Goal: Information Seeking & Learning: Learn about a topic

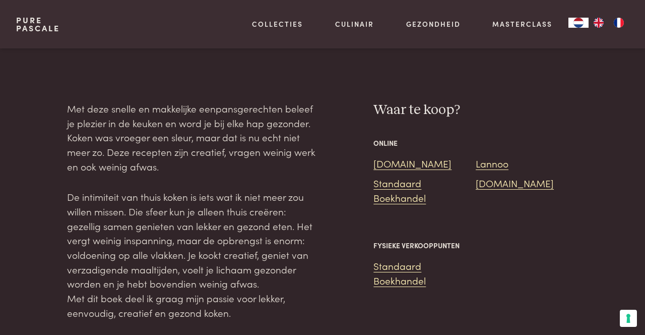
scroll to position [801, 0]
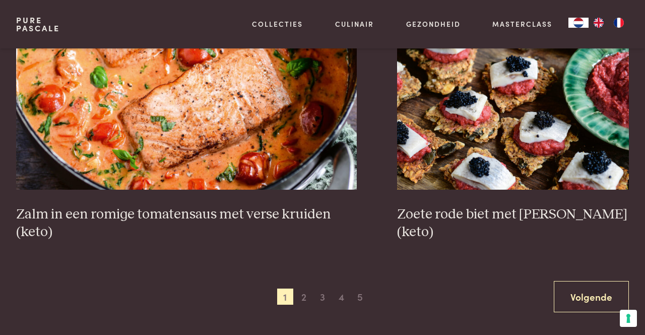
scroll to position [1752, 0]
click at [592, 300] on link "Volgende" at bounding box center [591, 296] width 75 height 32
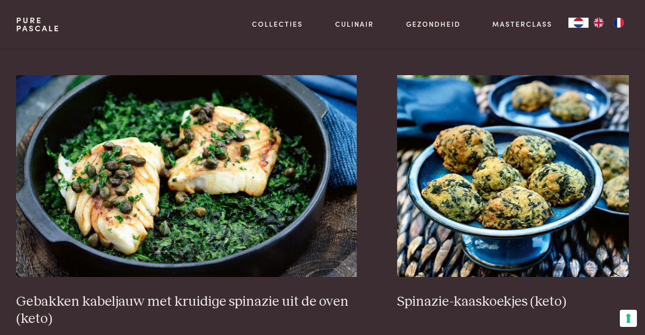
scroll to position [1683, 0]
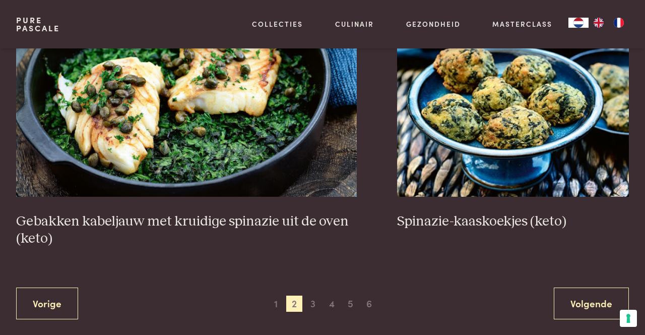
click at [602, 288] on link "Volgende" at bounding box center [591, 303] width 75 height 32
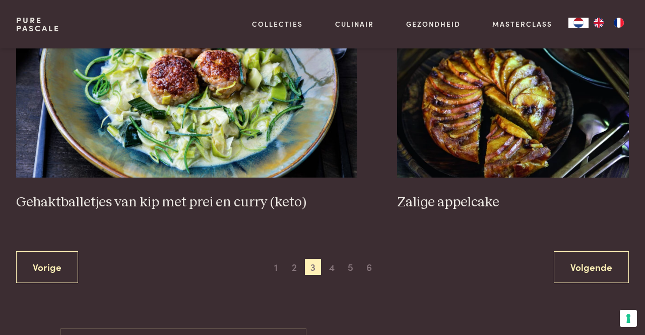
click at [596, 253] on link "Volgende" at bounding box center [591, 267] width 75 height 32
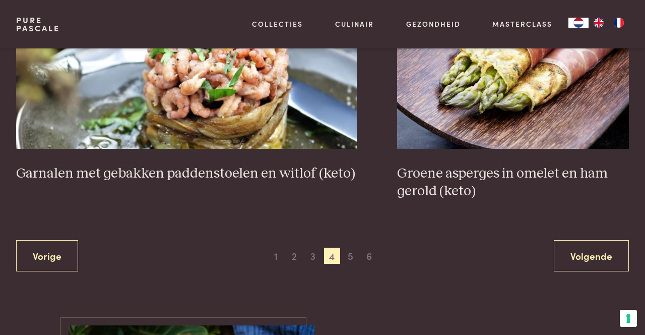
scroll to position [1799, 0]
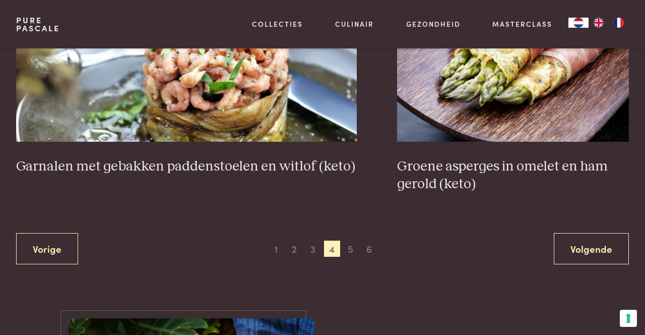
click at [589, 258] on link "Volgende" at bounding box center [591, 249] width 75 height 32
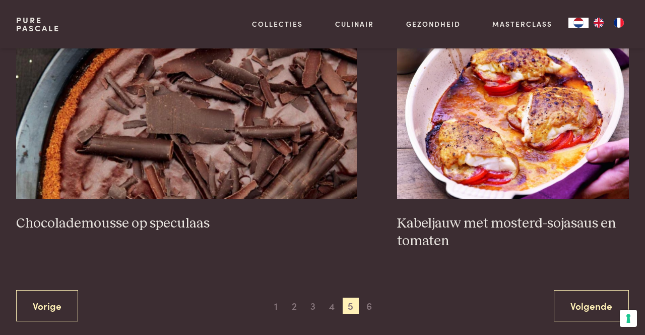
scroll to position [1778, 0]
click at [598, 306] on link "Volgende" at bounding box center [591, 305] width 75 height 32
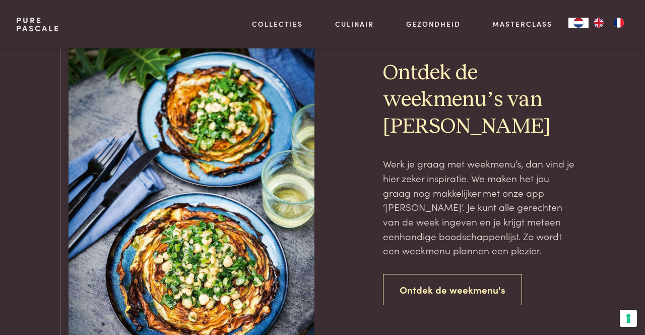
scroll to position [713, 0]
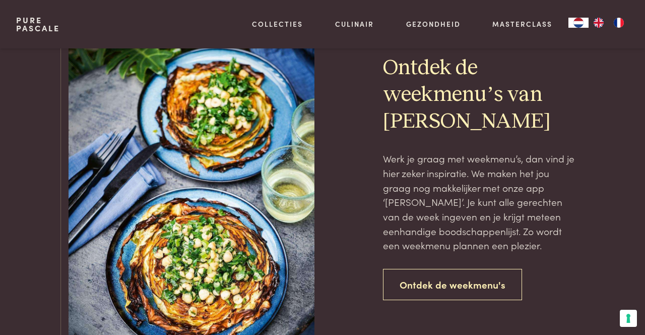
click at [499, 287] on link "Ontdek de weekmenu's" at bounding box center [452, 285] width 139 height 32
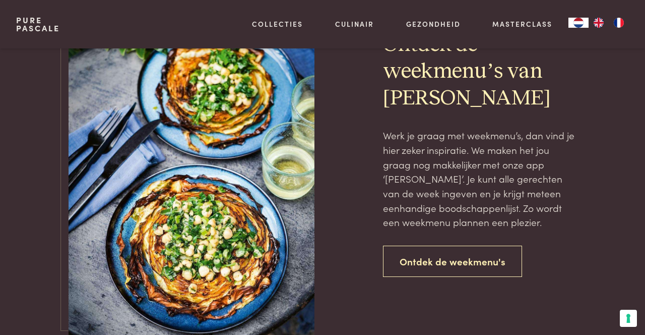
scroll to position [745, 0]
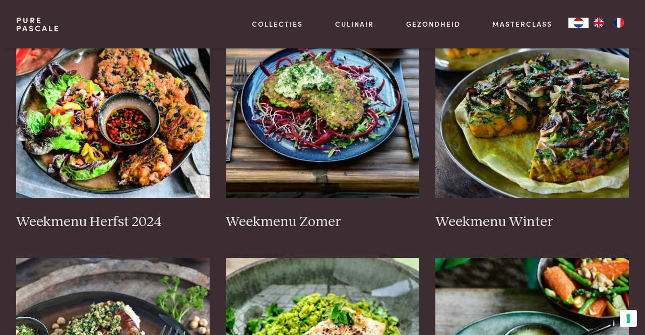
scroll to position [298, 0]
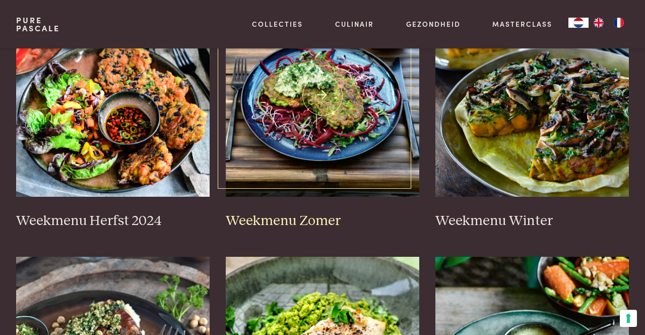
click at [317, 216] on h3 "Weekmenu Zomer" at bounding box center [323, 221] width 194 height 18
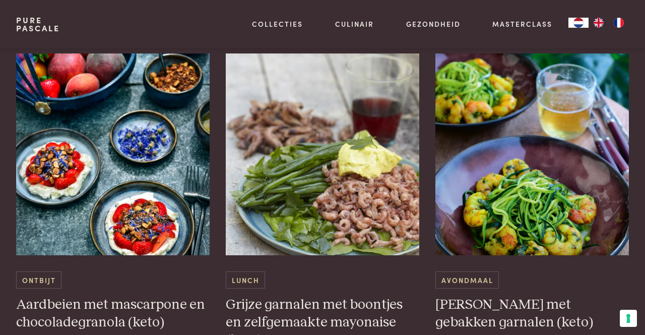
scroll to position [3083, 0]
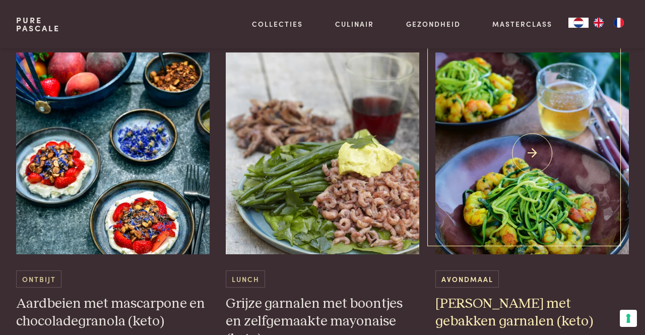
click at [603, 270] on div "Avondmaal" at bounding box center [532, 278] width 194 height 17
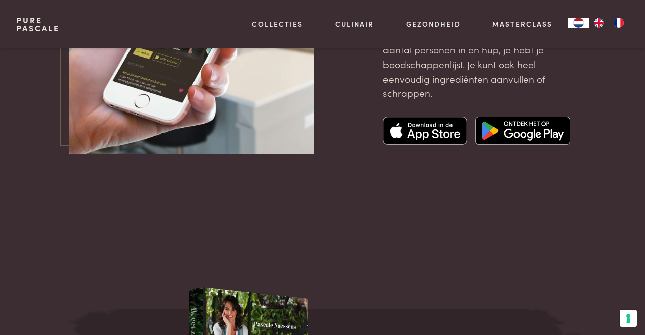
scroll to position [3575, 0]
click at [630, 327] on button "Uw voorkeuren voor toestemming voor trackingtechnologieën" at bounding box center [628, 317] width 17 height 17
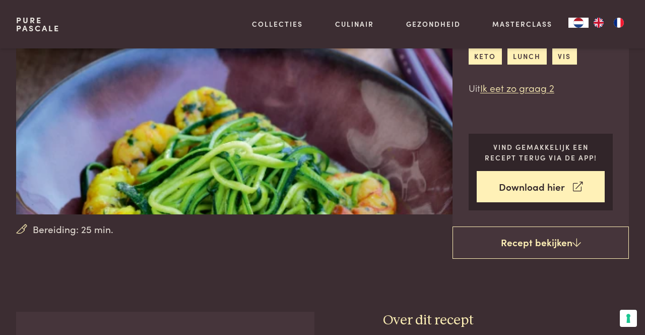
scroll to position [108, 0]
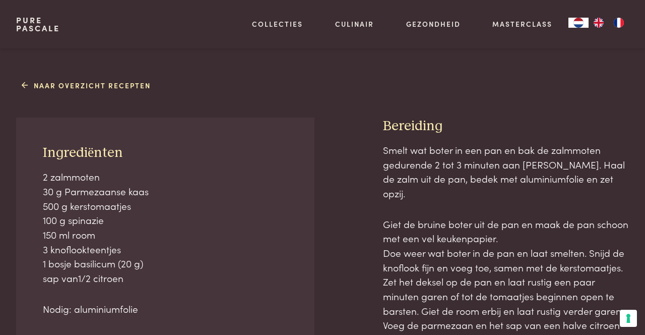
scroll to position [366, 0]
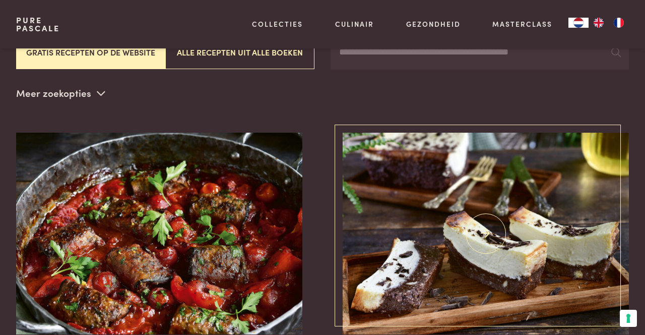
click at [437, 143] on img at bounding box center [486, 234] width 286 height 202
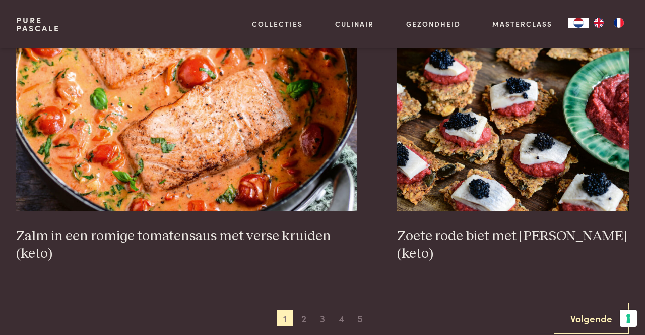
scroll to position [1730, 0]
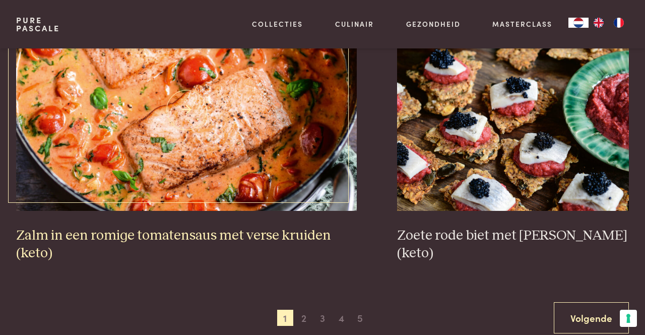
click at [265, 239] on h3 "Zalm in een romige tomatensaus met verse kruiden (keto)" at bounding box center [186, 244] width 341 height 35
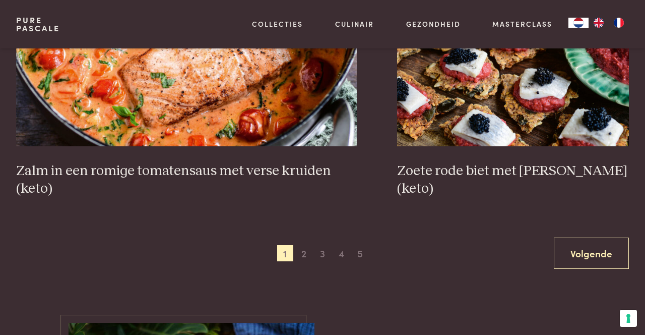
scroll to position [0, 0]
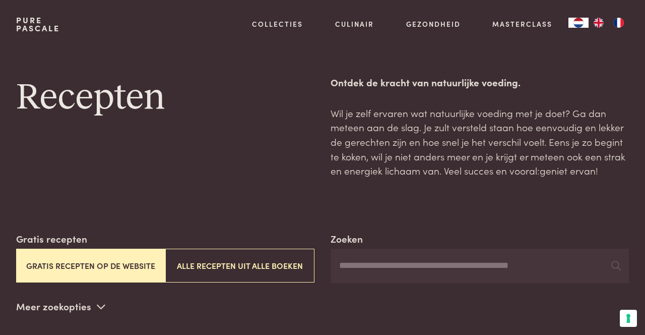
click at [253, 266] on button "Alle recepten uit alle boeken" at bounding box center [239, 265] width 149 height 34
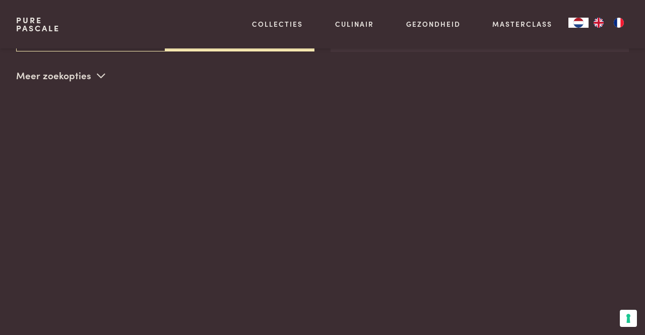
scroll to position [231, 0]
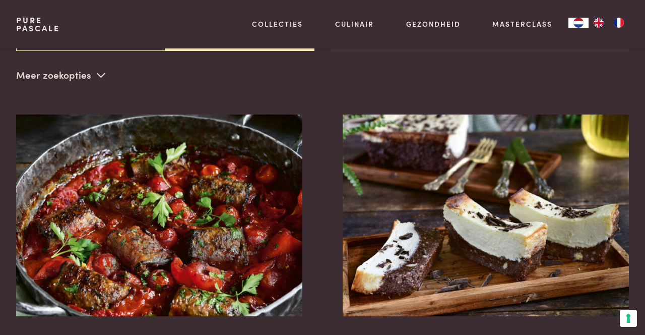
click at [101, 77] on icon at bounding box center [101, 75] width 9 height 10
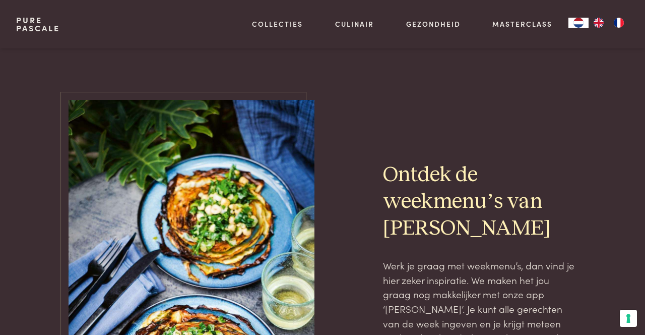
scroll to position [2202, 0]
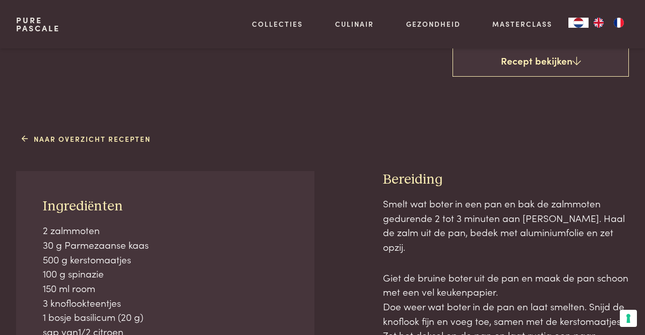
scroll to position [315, 0]
